Goal: Find specific page/section: Find specific page/section

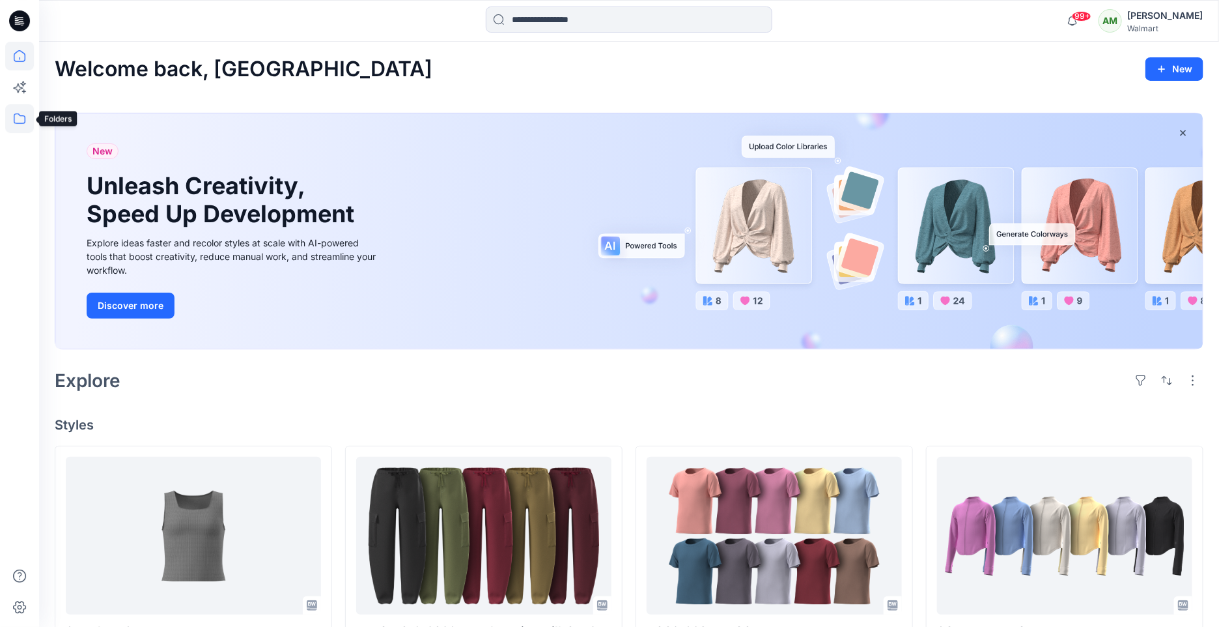
click at [11, 122] on icon at bounding box center [19, 118] width 29 height 29
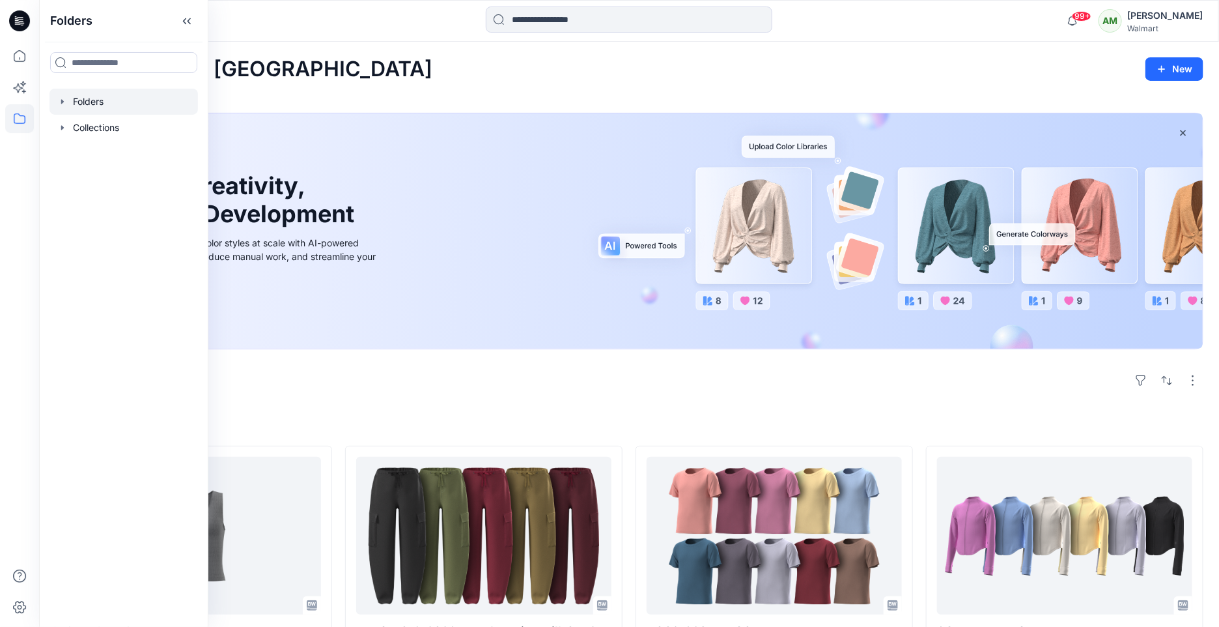
click at [55, 96] on div at bounding box center [123, 102] width 148 height 26
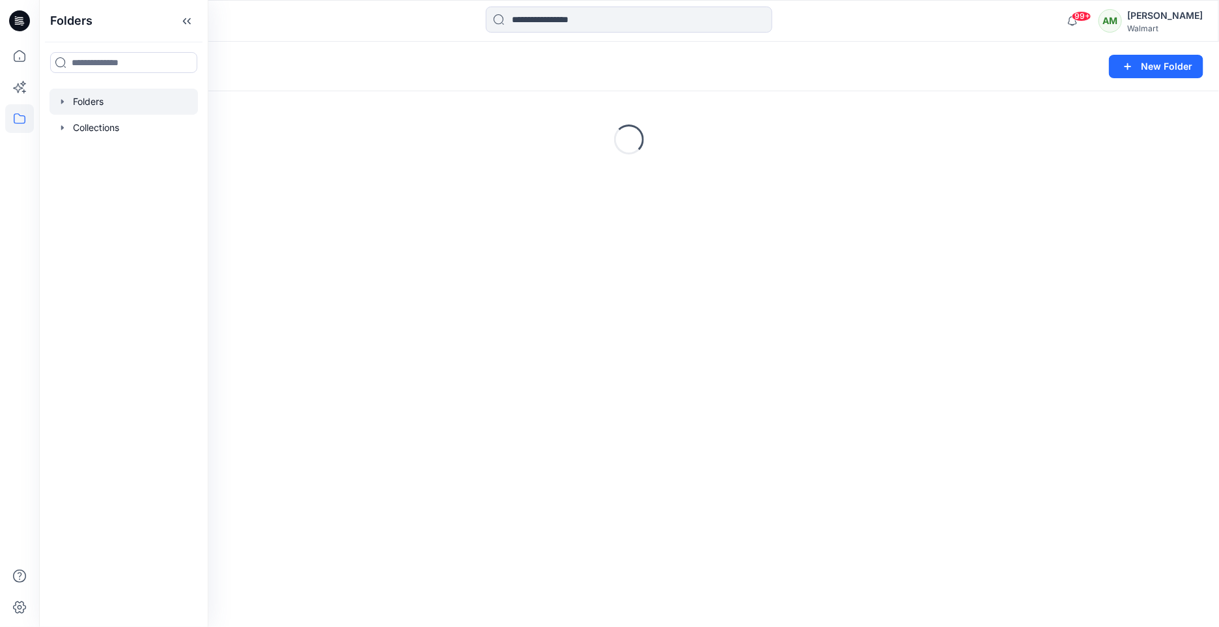
click at [61, 99] on icon "button" at bounding box center [62, 101] width 10 height 10
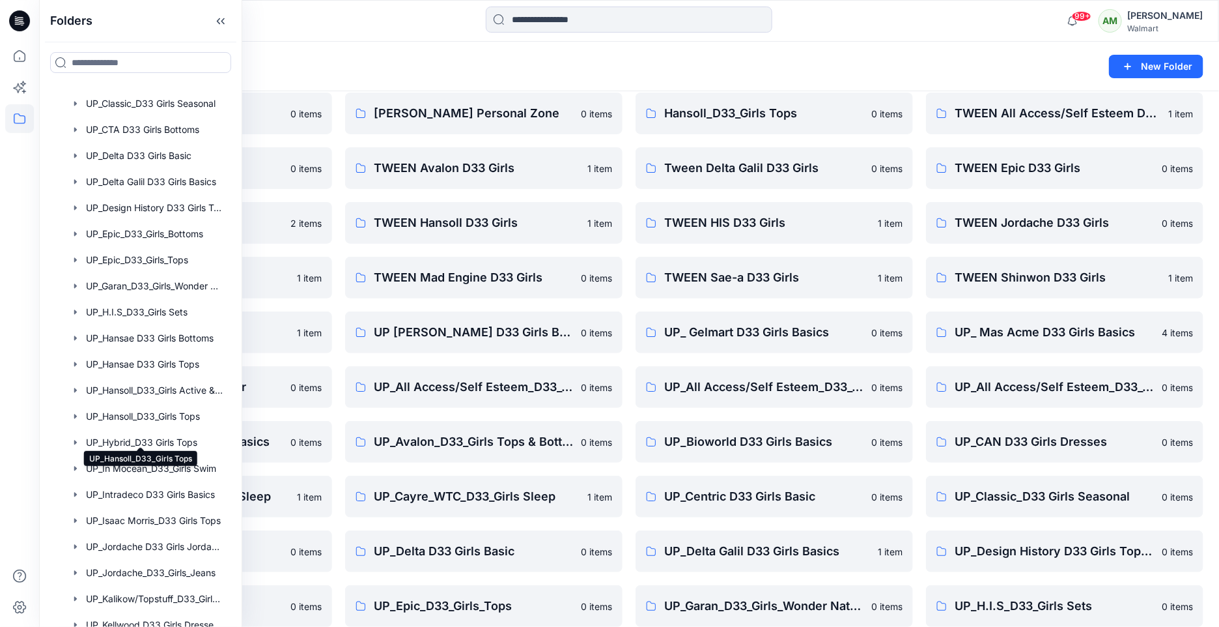
scroll to position [68, 0]
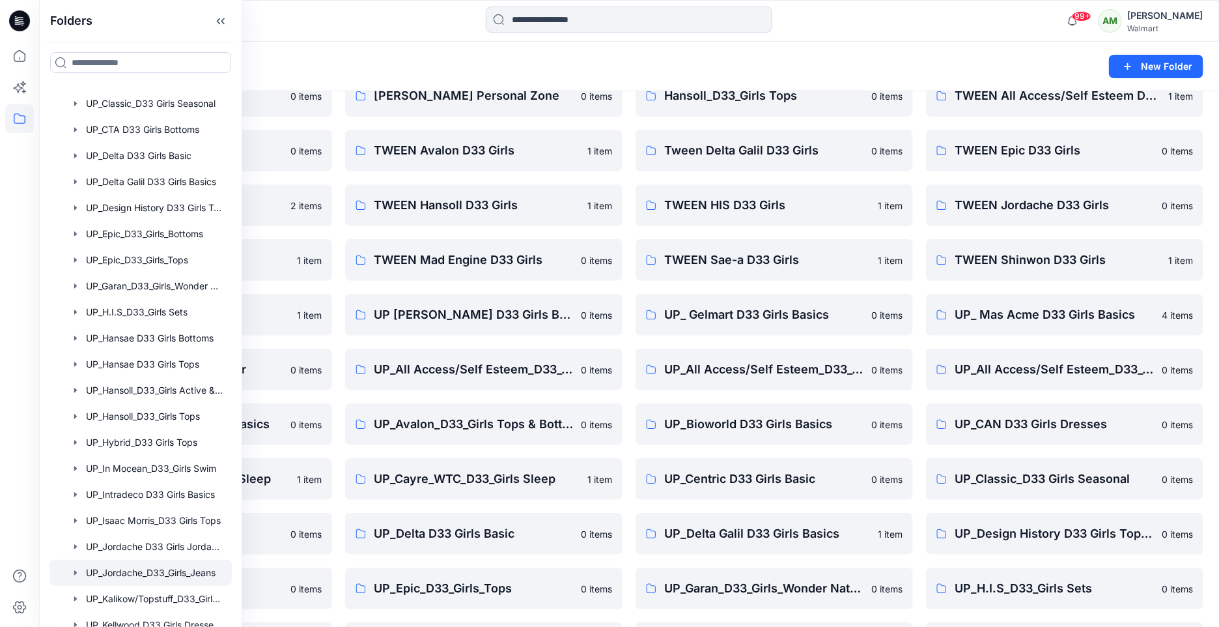
click at [132, 574] on div at bounding box center [140, 572] width 182 height 26
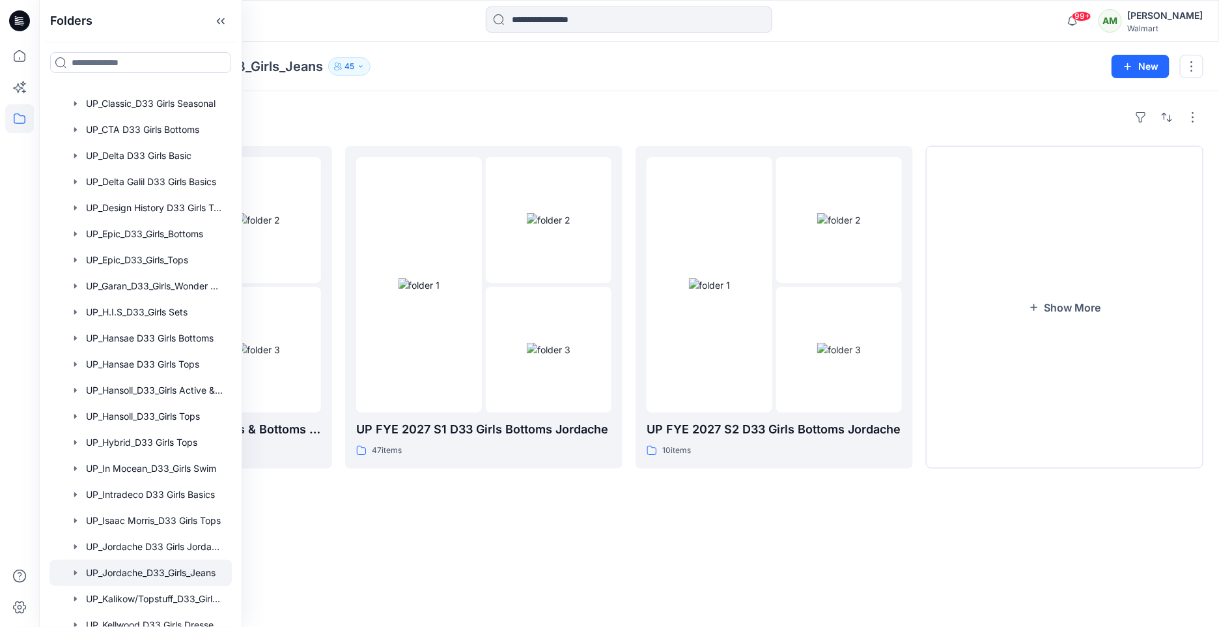
click at [704, 105] on div "Folders UP FYE 2027 S3 D33 Girls Tops & Bottoms Jordache 21 items UP FYE 2027 S…" at bounding box center [629, 358] width 1180 height 535
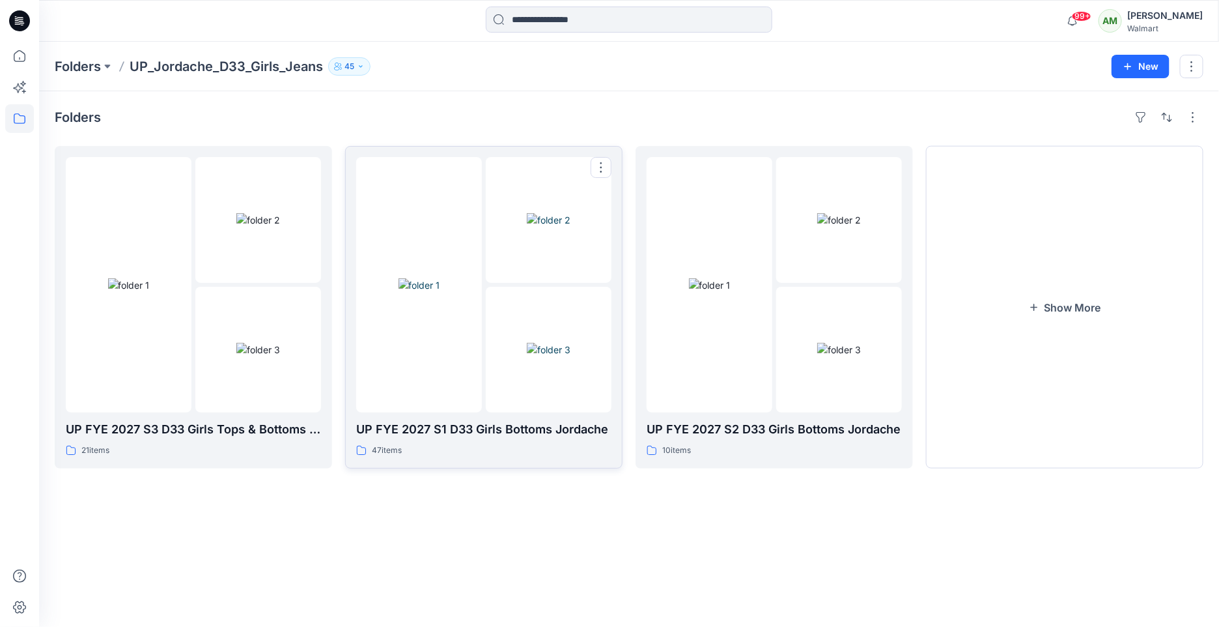
click at [402, 292] on img at bounding box center [420, 285] width 42 height 14
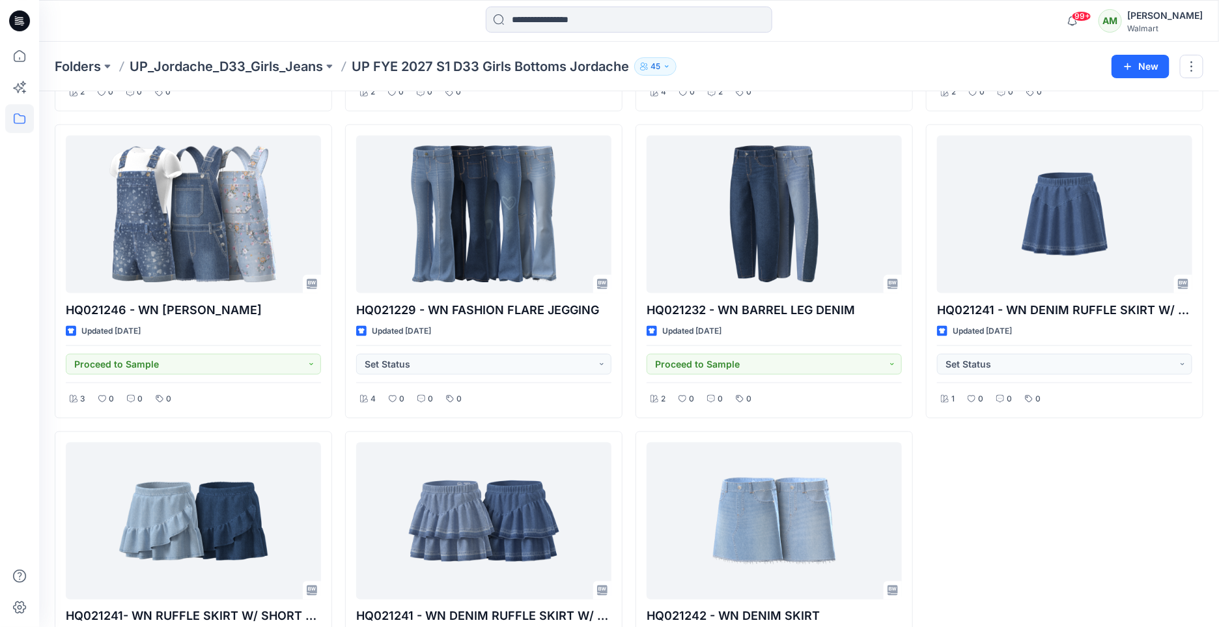
scroll to position [3088, 0]
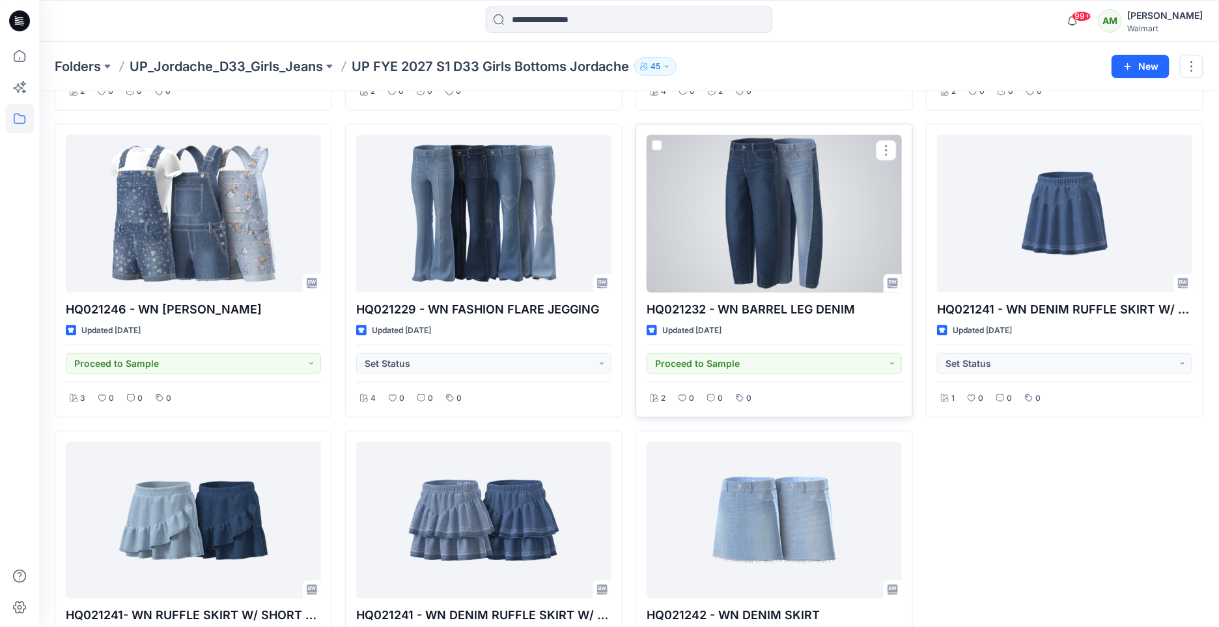
click at [774, 205] on div at bounding box center [774, 214] width 255 height 158
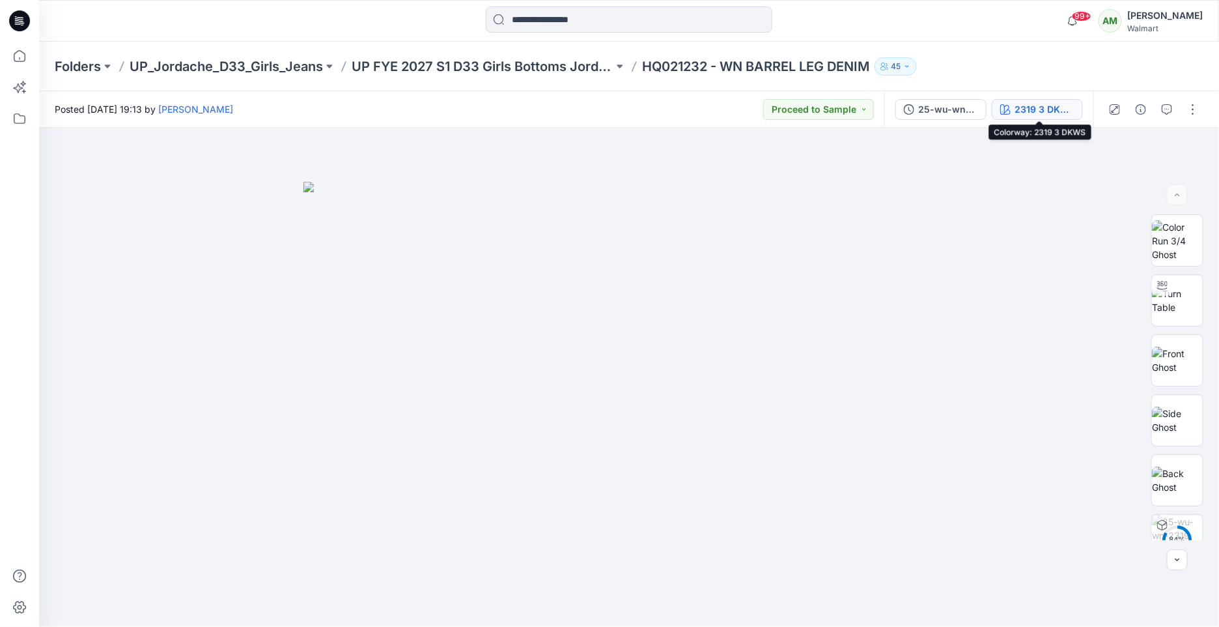
click at [1024, 103] on div "2319 3 DKWS" at bounding box center [1045, 109] width 60 height 14
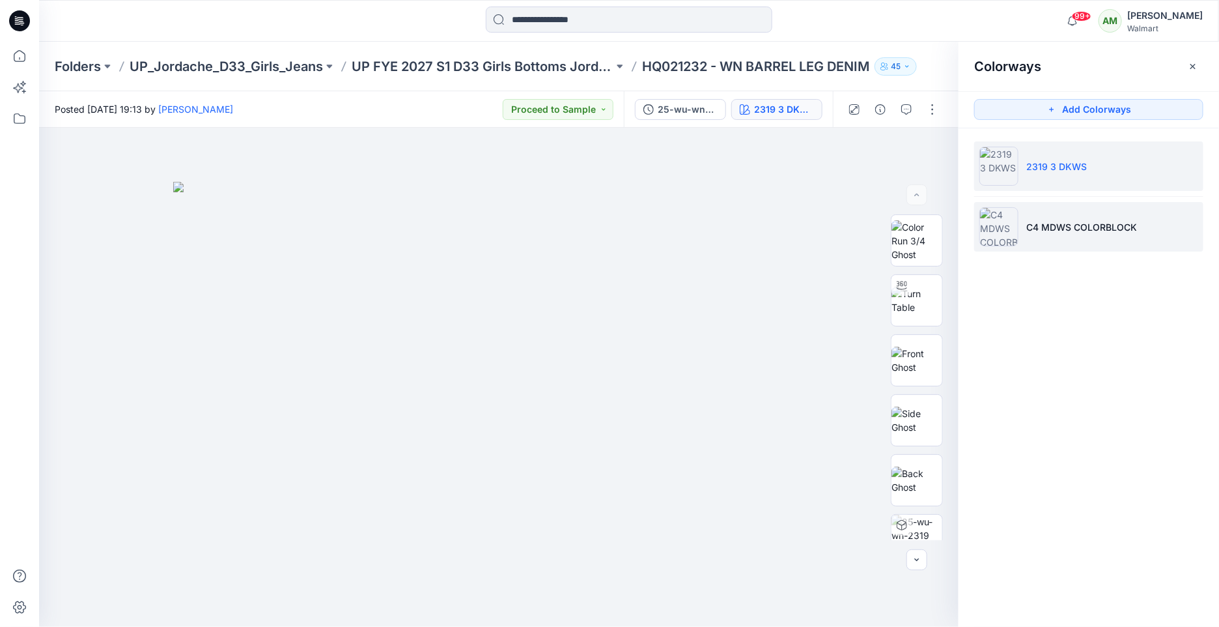
click at [1107, 227] on p "C4 MDWS COLORBLOCK" at bounding box center [1081, 227] width 111 height 14
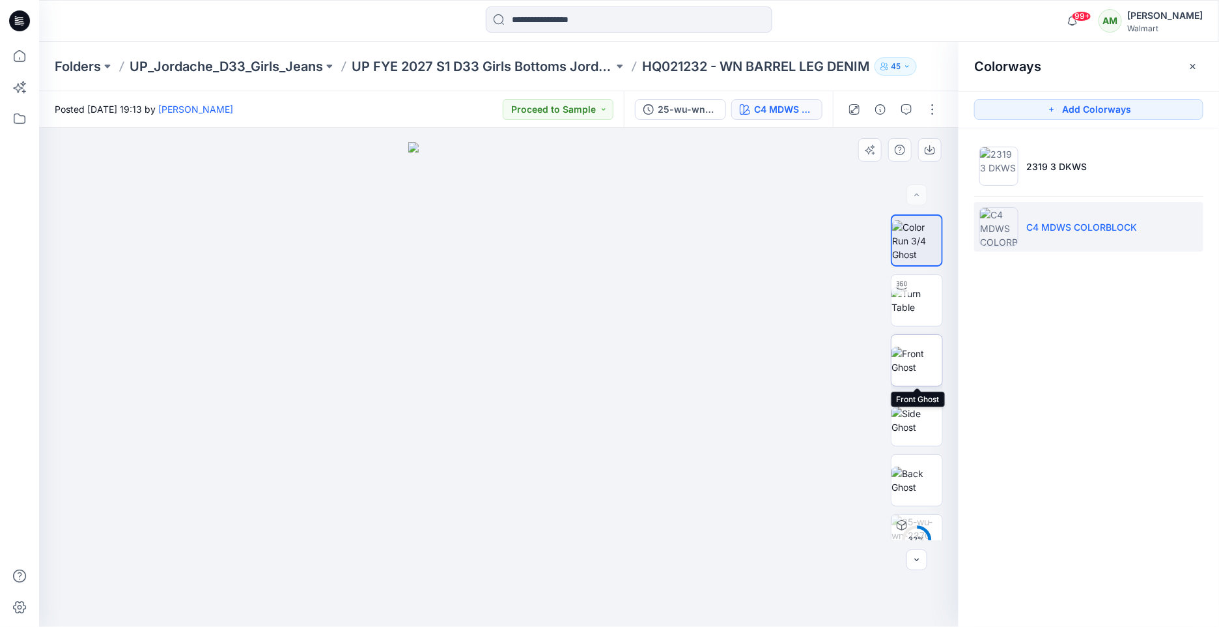
click at [922, 359] on img at bounding box center [917, 359] width 51 height 27
click at [931, 152] on icon "button" at bounding box center [930, 150] width 10 height 10
